Goal: Task Accomplishment & Management: Manage account settings

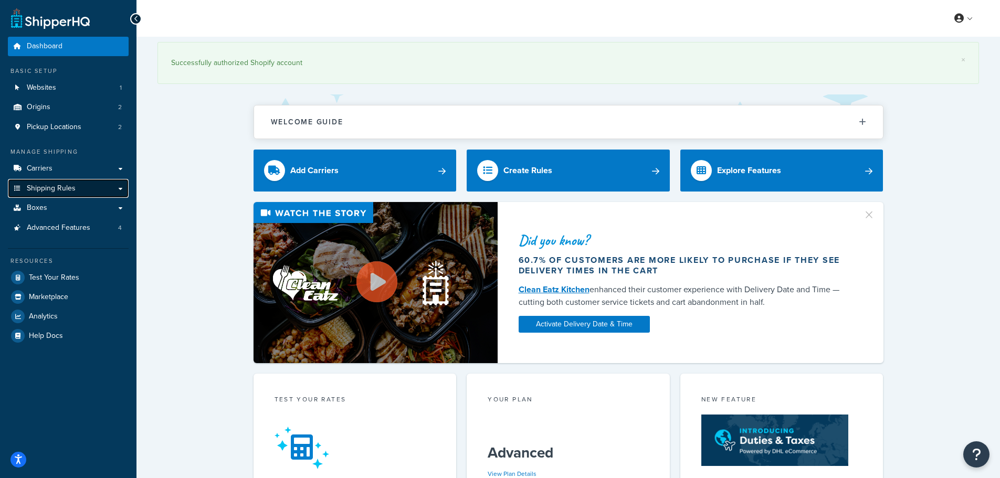
click at [41, 187] on span "Shipping Rules" at bounding box center [51, 188] width 49 height 9
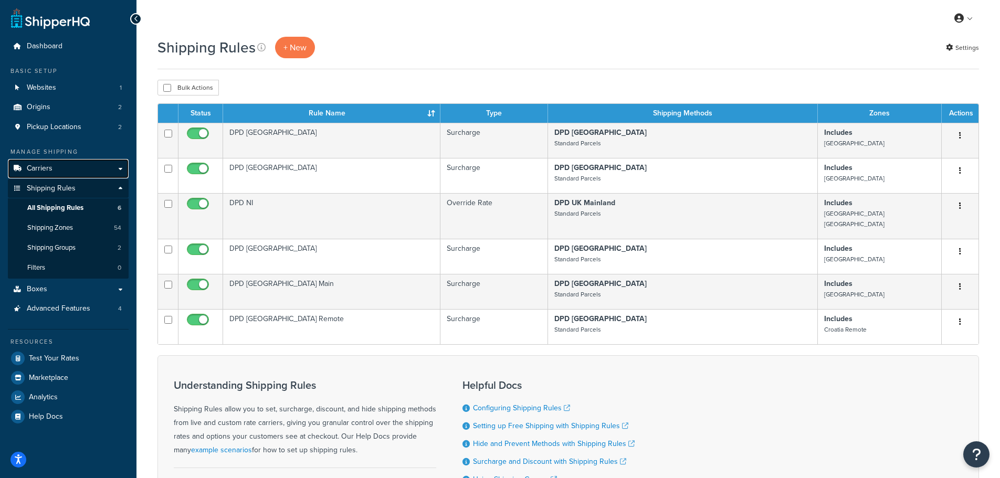
click at [55, 166] on link "Carriers" at bounding box center [68, 168] width 121 height 19
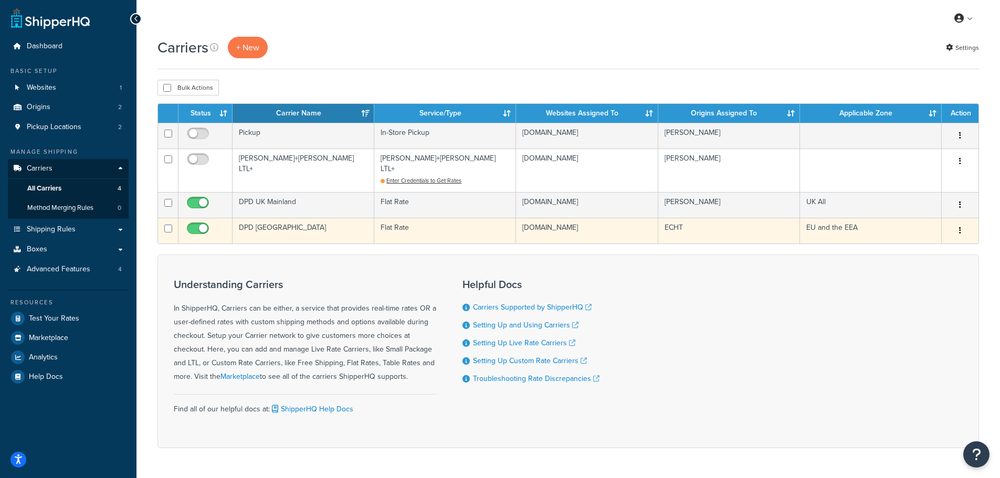
click at [285, 218] on td "DPD [GEOGRAPHIC_DATA]" at bounding box center [304, 231] width 142 height 26
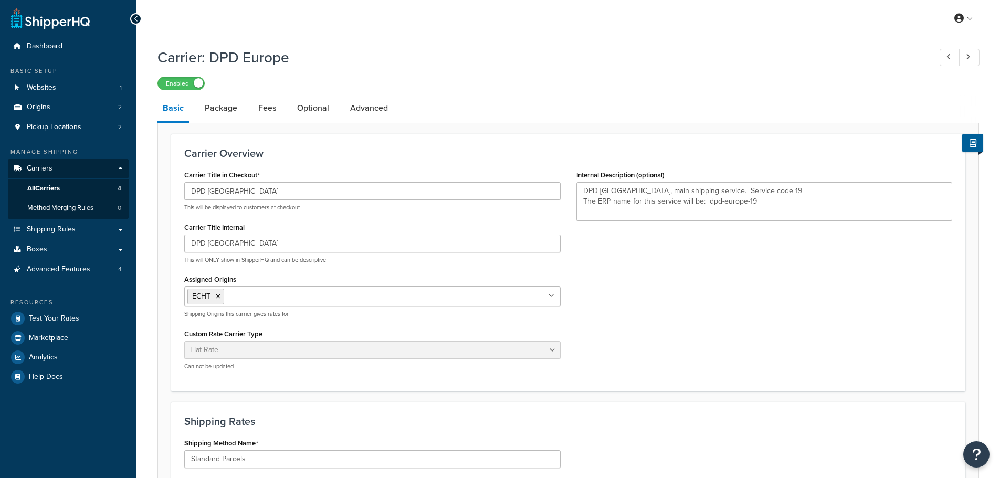
select select "flat"
select select "package"
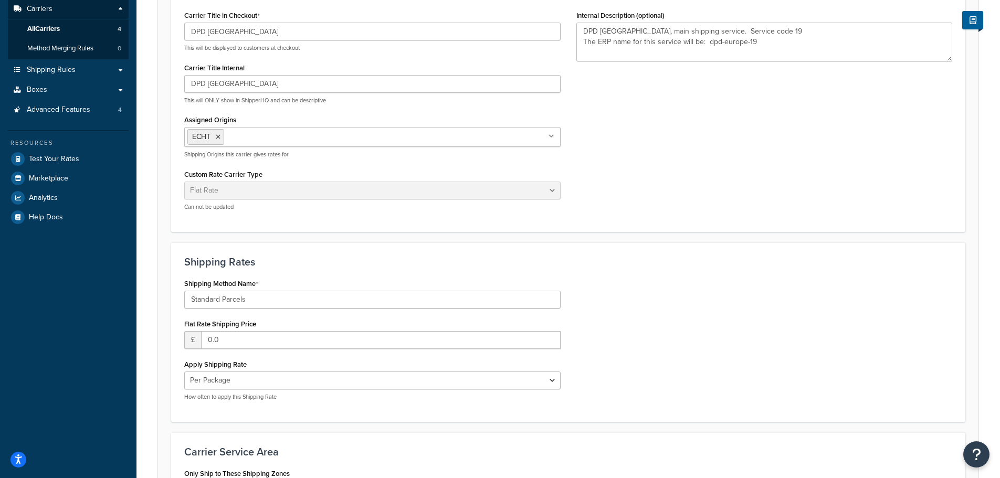
scroll to position [315, 0]
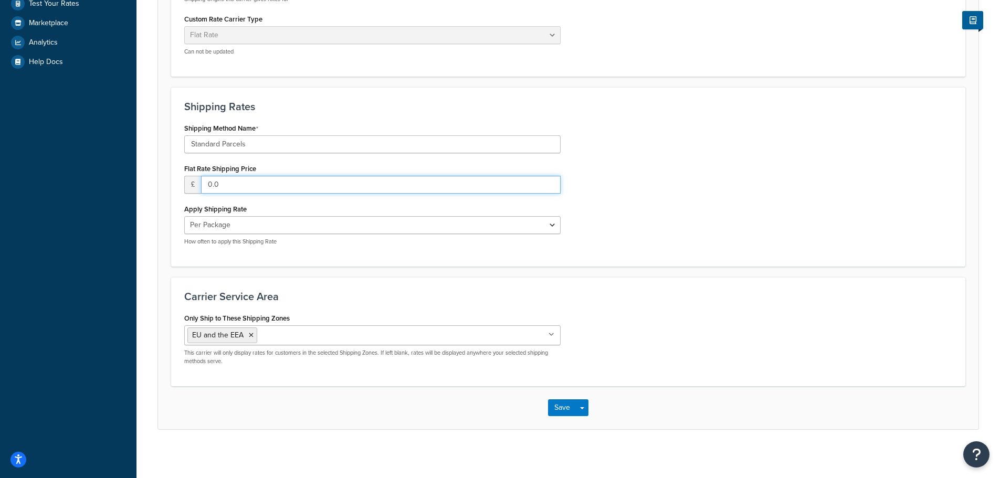
click at [236, 185] on input "0.0" at bounding box center [381, 185] width 360 height 18
drag, startPoint x: 236, startPoint y: 185, endPoint x: 200, endPoint y: 188, distance: 35.9
click at [200, 188] on div "£ 0.0" at bounding box center [372, 185] width 377 height 18
type input "8.00"
click at [561, 206] on div "Shipping Method Name Standard Parcels Flat Rate Shipping Price £ 8.00 Apply Shi…" at bounding box center [372, 187] width 392 height 133
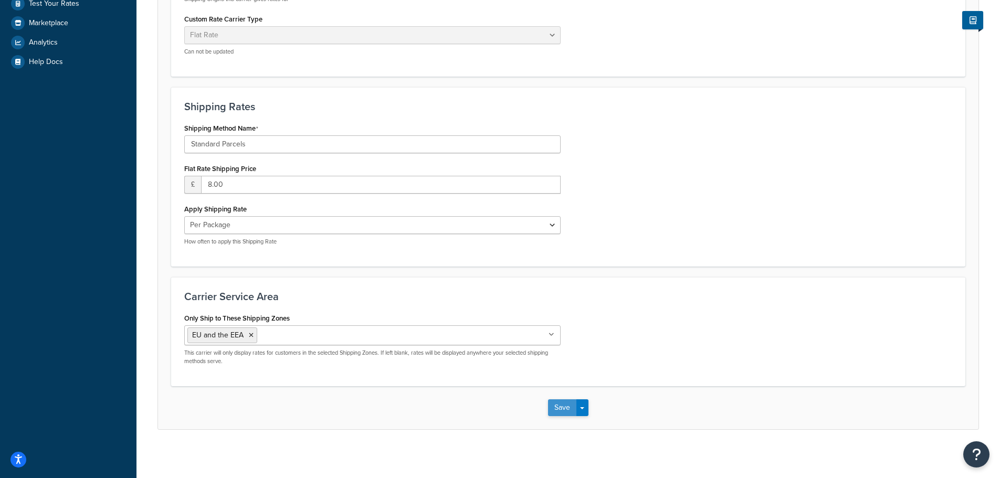
click at [561, 411] on button "Save" at bounding box center [562, 408] width 28 height 17
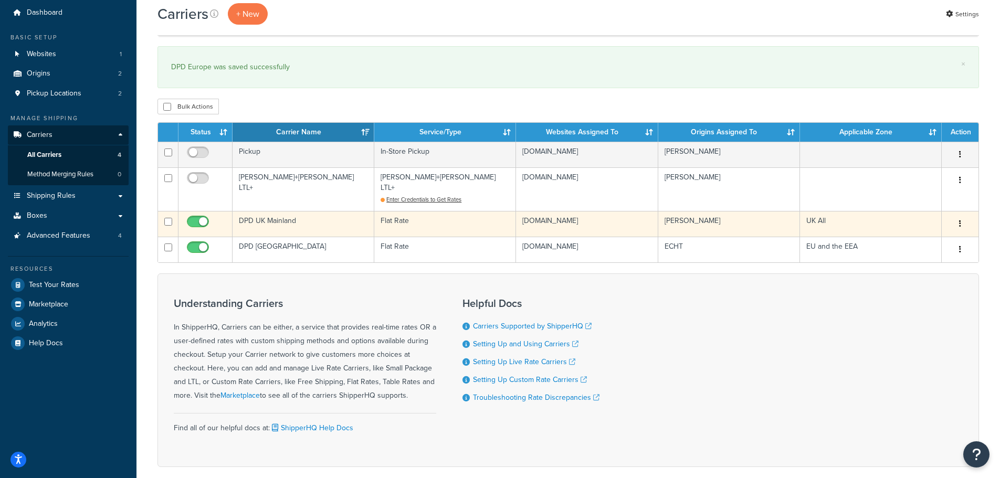
scroll to position [53, 0]
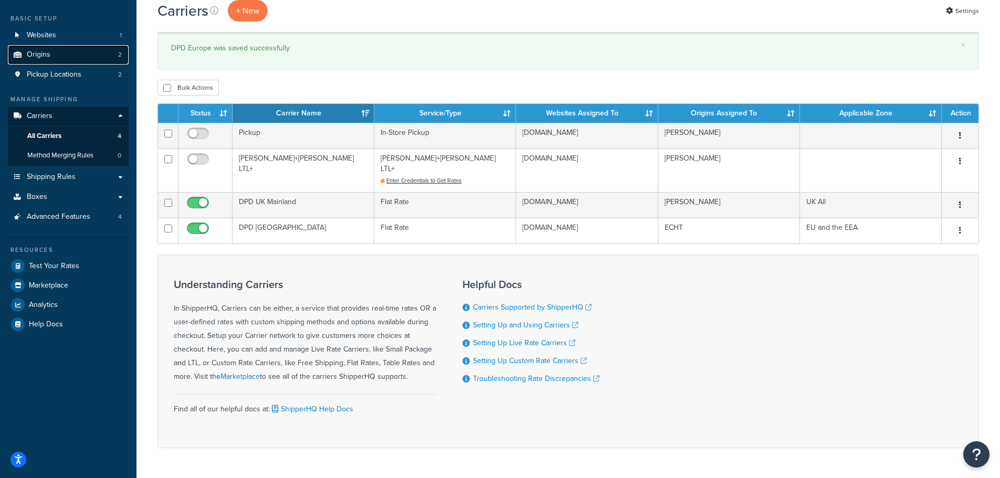
click at [35, 50] on span "Origins" at bounding box center [39, 54] width 24 height 9
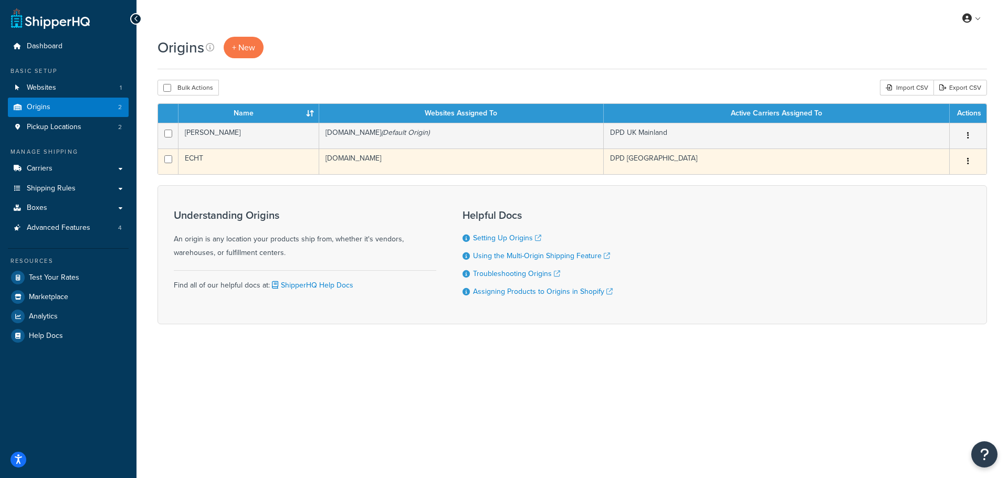
click at [234, 162] on td "ECHT" at bounding box center [249, 162] width 141 height 26
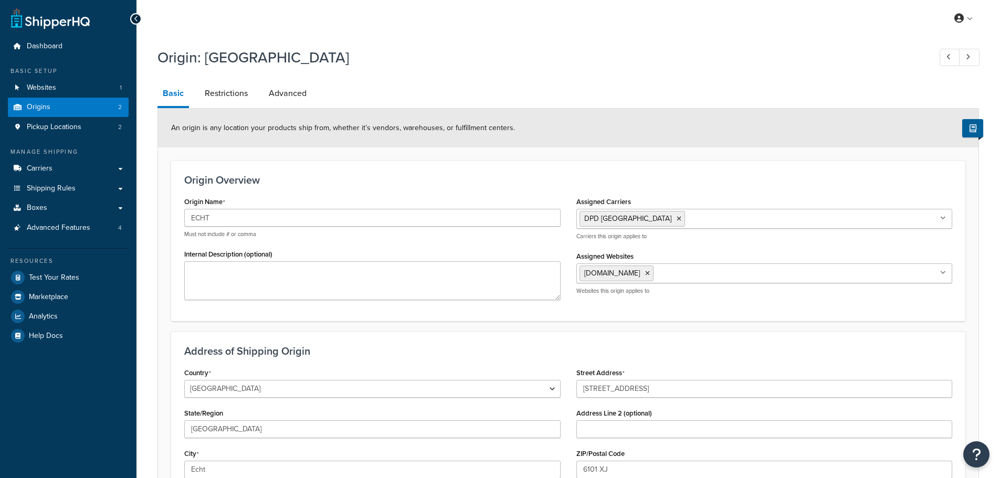
select select "1152"
click at [221, 88] on link "Restrictions" at bounding box center [227, 93] width 54 height 25
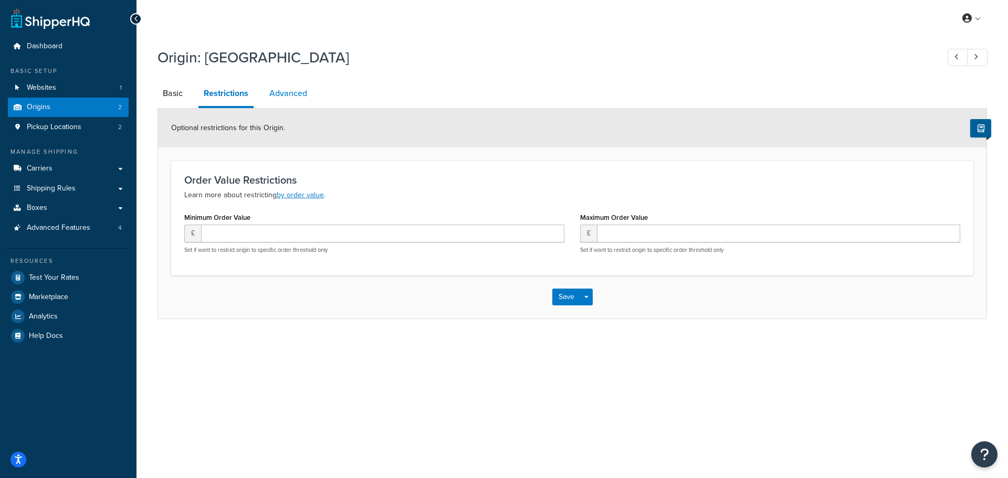
click at [290, 92] on link "Advanced" at bounding box center [288, 93] width 48 height 25
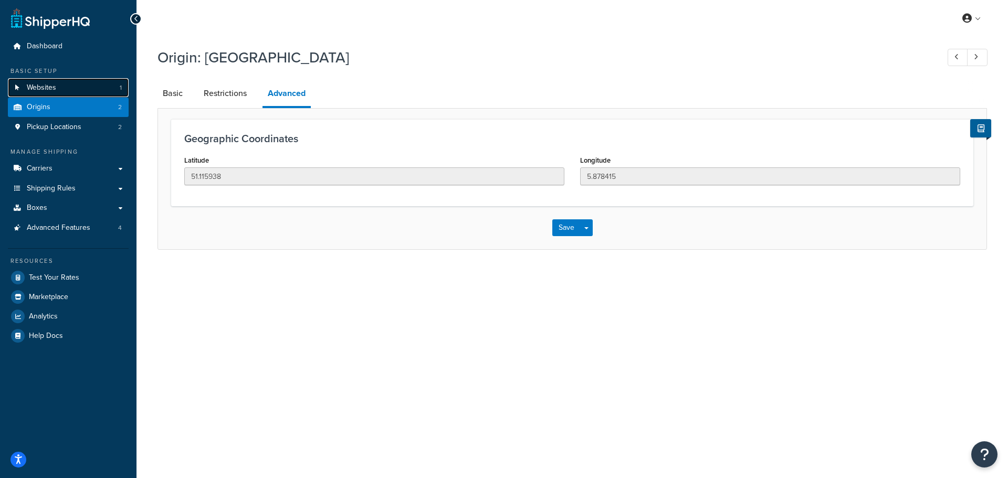
click at [40, 84] on span "Websites" at bounding box center [41, 88] width 29 height 9
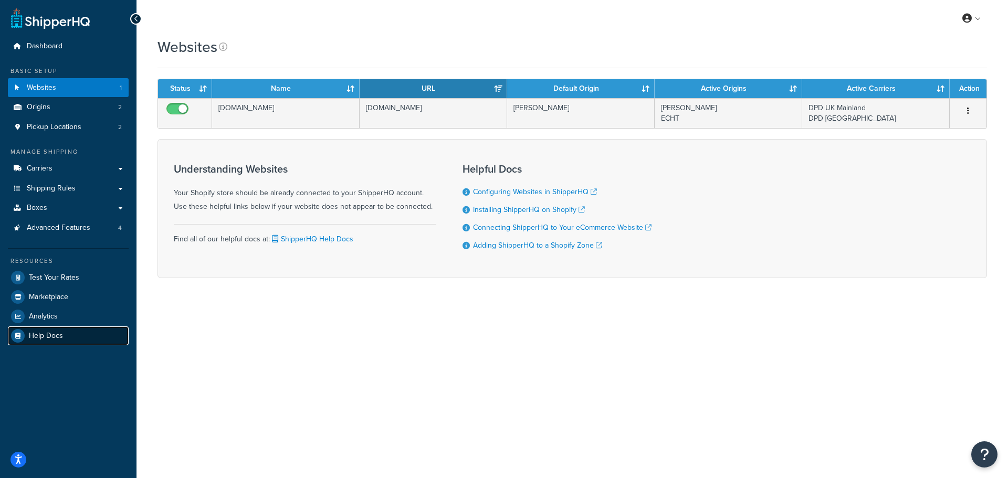
click at [40, 340] on span "Help Docs" at bounding box center [46, 336] width 34 height 9
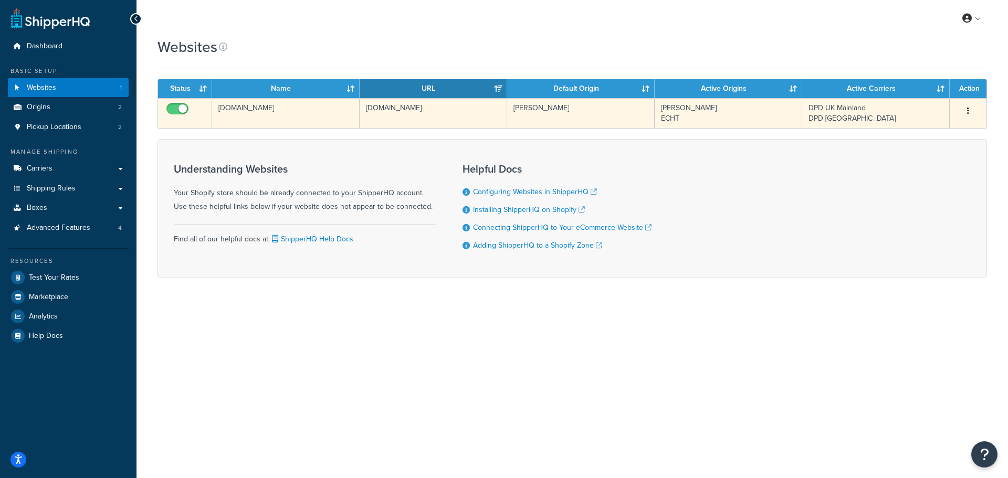
click at [256, 110] on td "[DOMAIN_NAME]" at bounding box center [286, 113] width 148 height 30
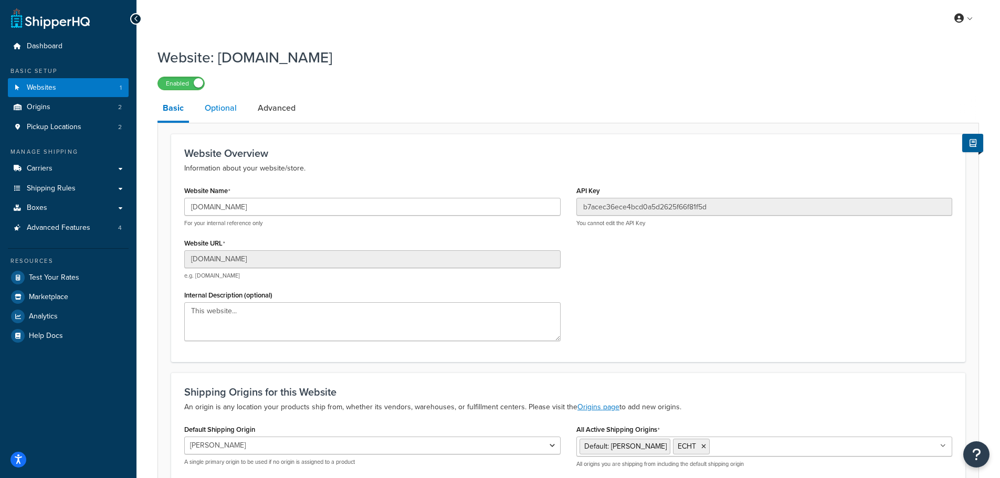
click at [219, 110] on link "Optional" at bounding box center [221, 108] width 43 height 25
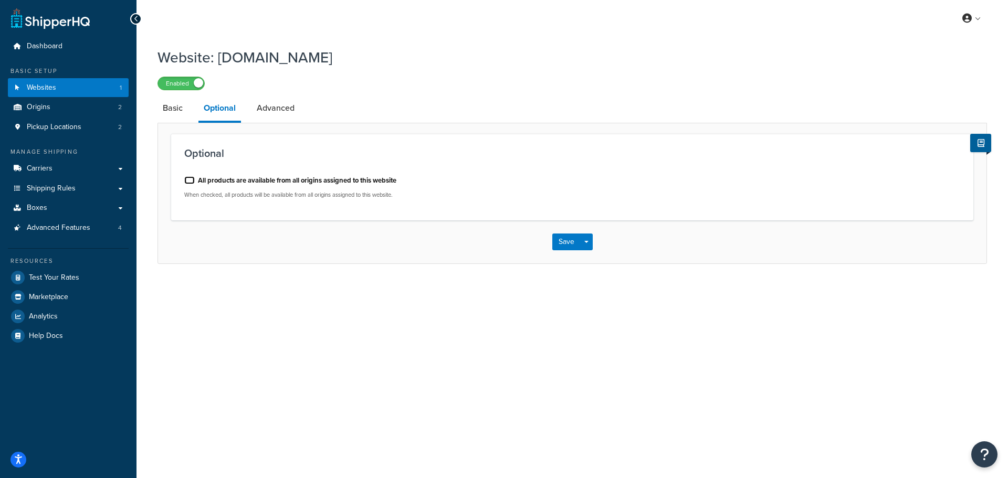
click at [187, 182] on input "All products are available from all origins assigned to this website" at bounding box center [189, 180] width 11 height 8
checkbox input "true"
click at [568, 244] on button "Save" at bounding box center [566, 242] width 28 height 17
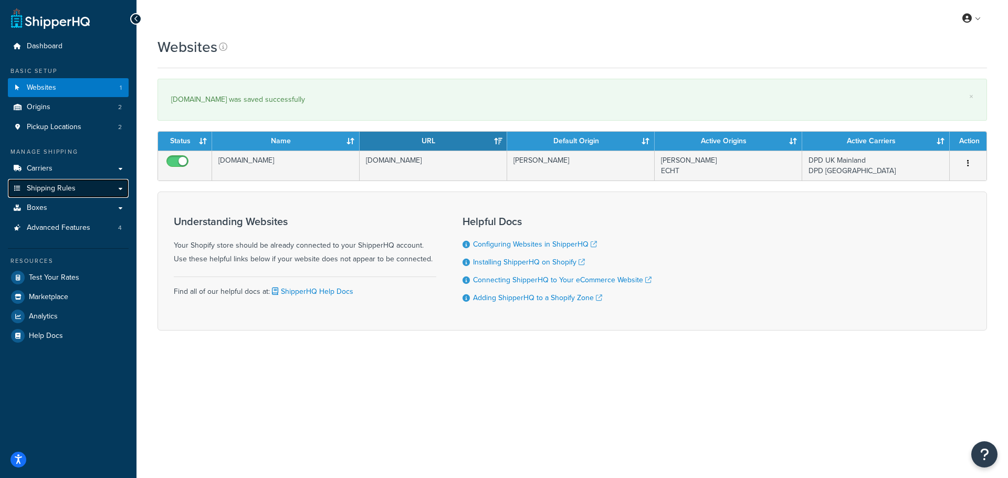
click at [46, 190] on span "Shipping Rules" at bounding box center [51, 188] width 49 height 9
